Goal: Transaction & Acquisition: Book appointment/travel/reservation

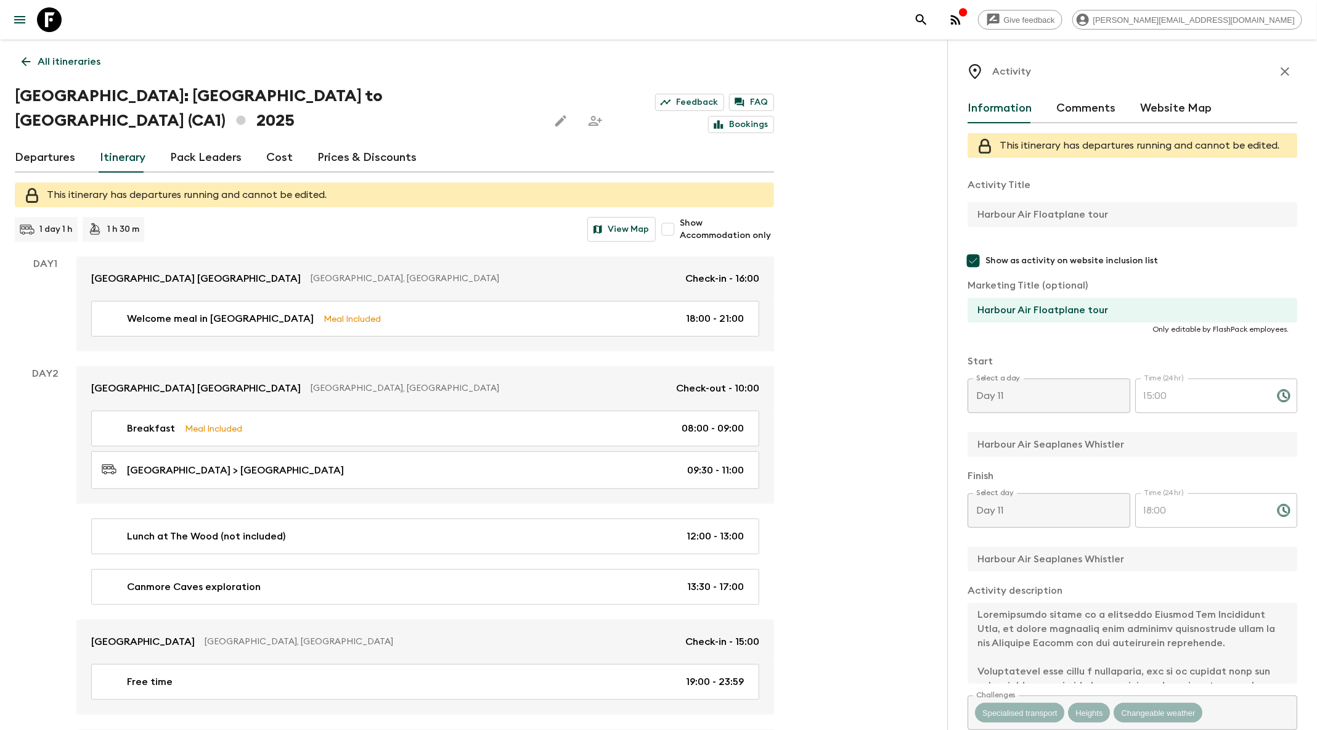
scroll to position [200, 0]
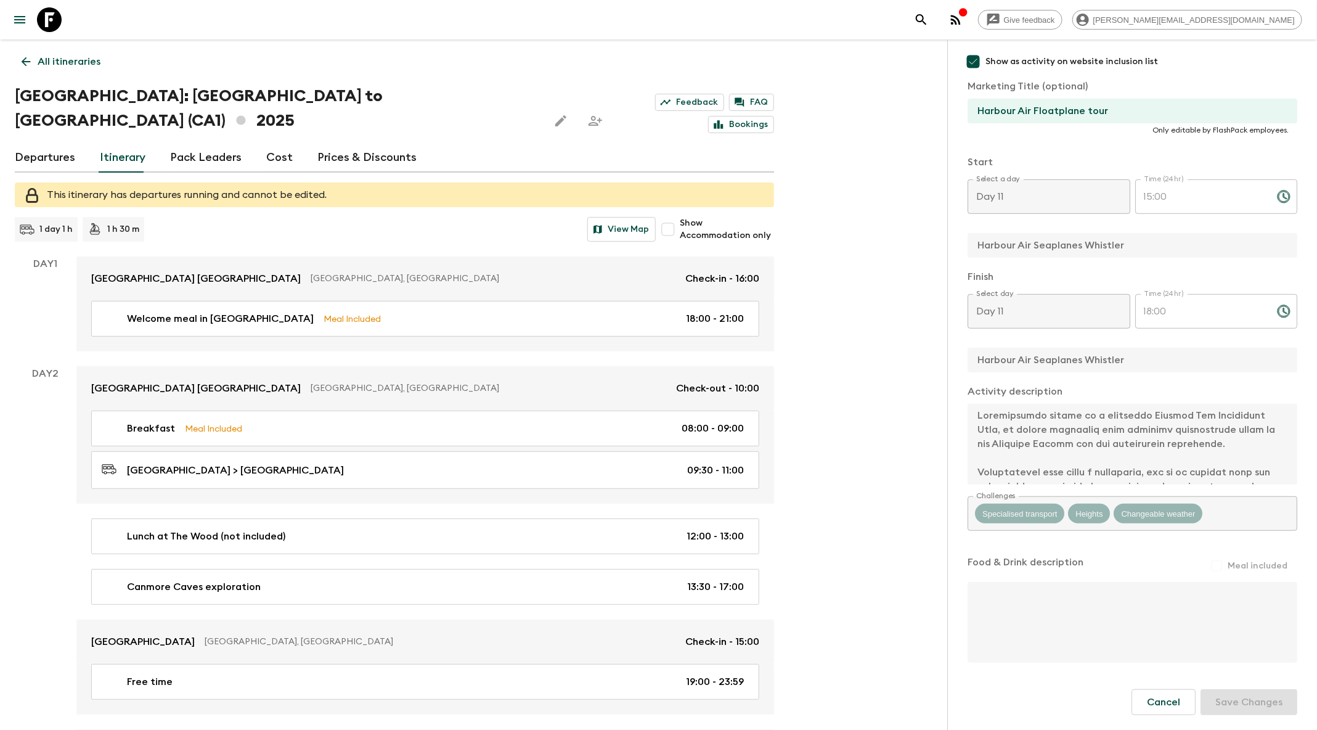
click at [929, 20] on icon "search adventures" at bounding box center [921, 19] width 15 height 15
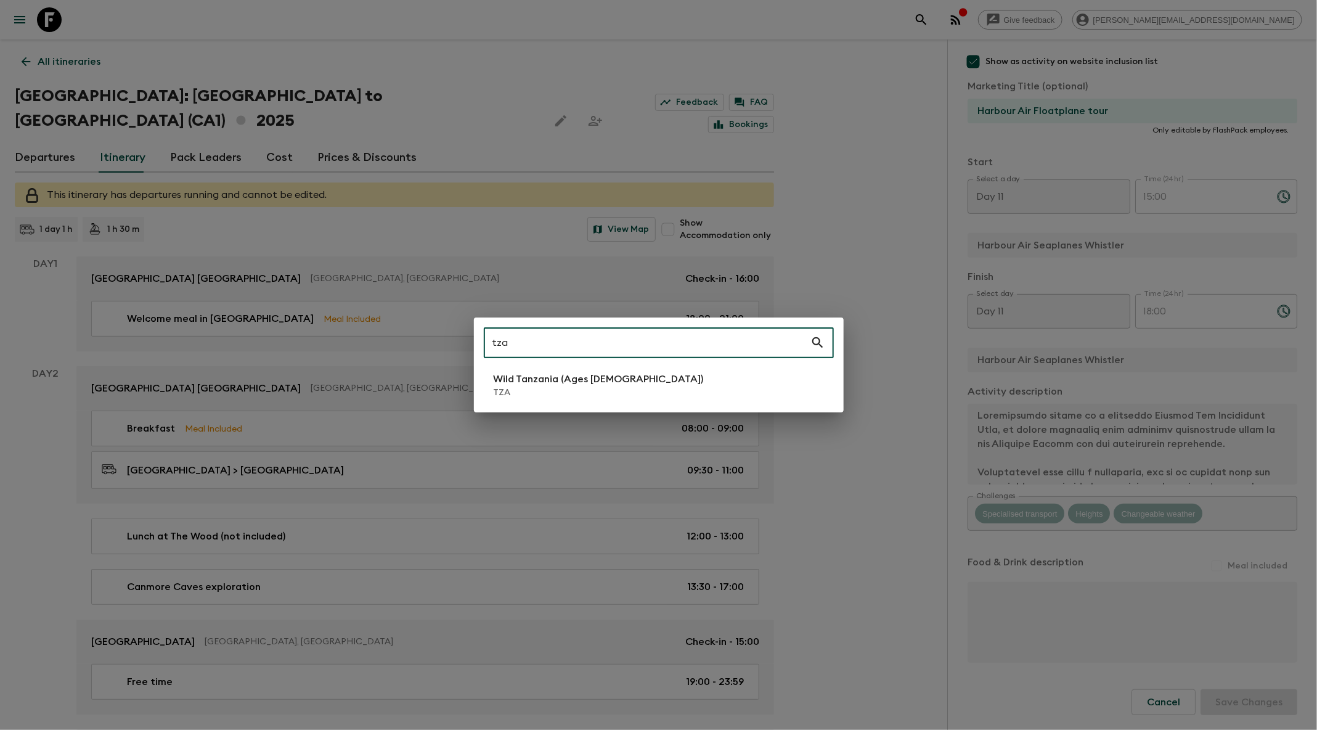
type input "tza"
click at [514, 380] on p "Wild Tanzania (Ages [DEMOGRAPHIC_DATA])" at bounding box center [599, 379] width 210 height 15
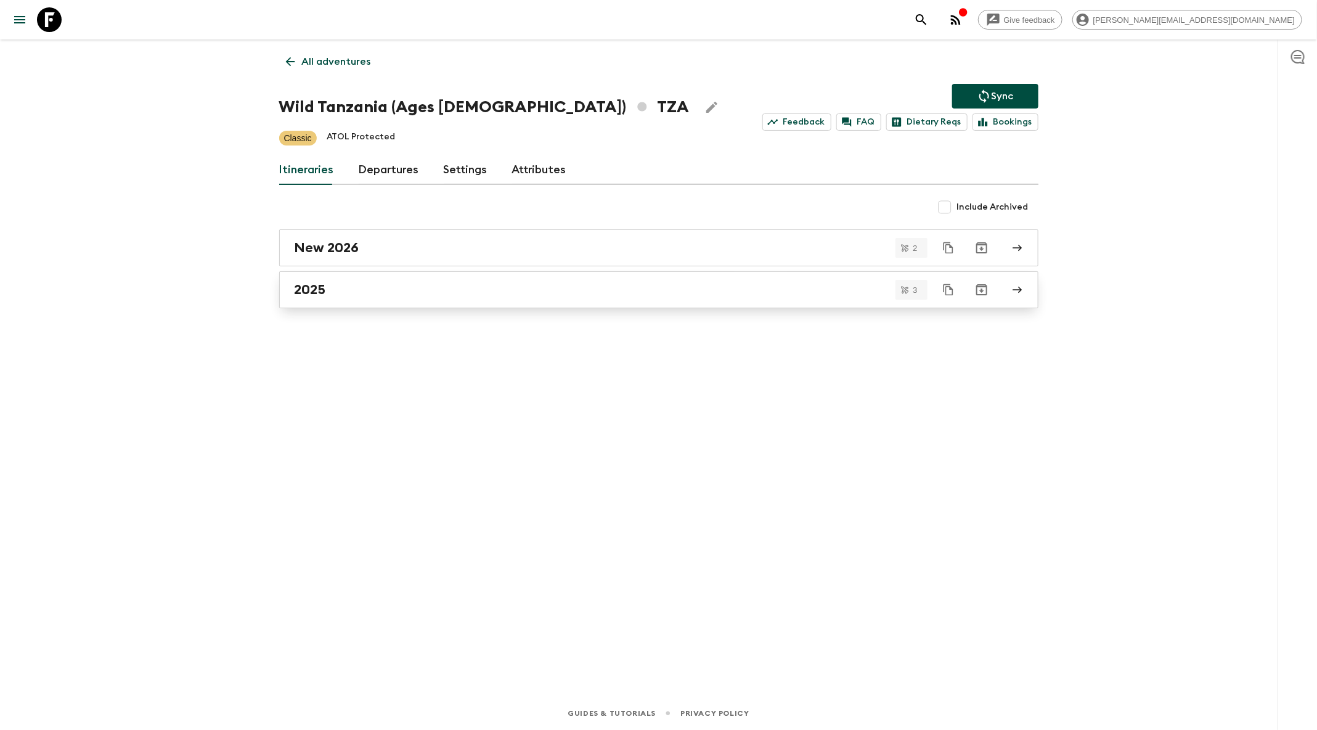
click at [456, 288] on div "2025" at bounding box center [647, 290] width 705 height 16
